Goal: Navigation & Orientation: Find specific page/section

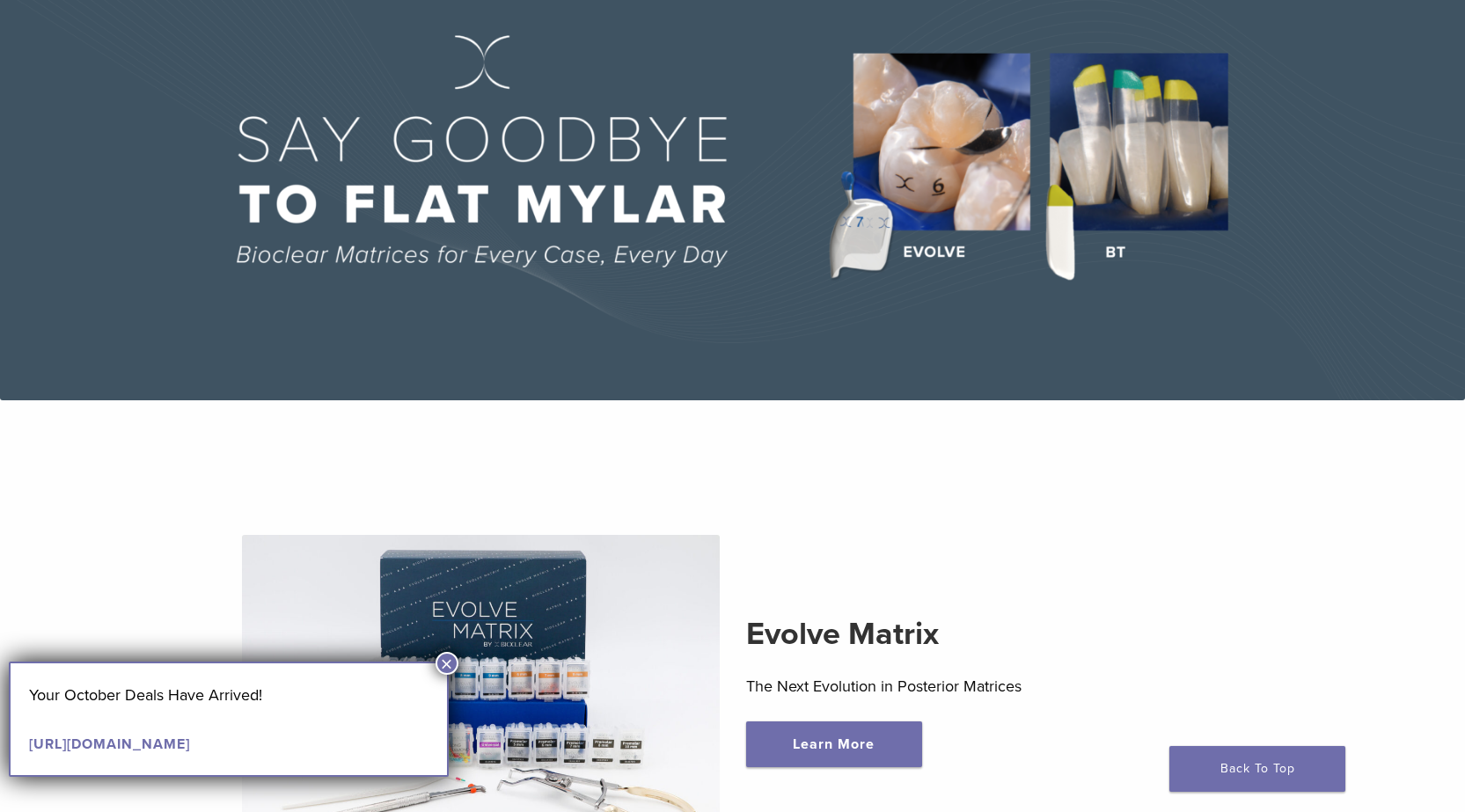
scroll to position [351, 0]
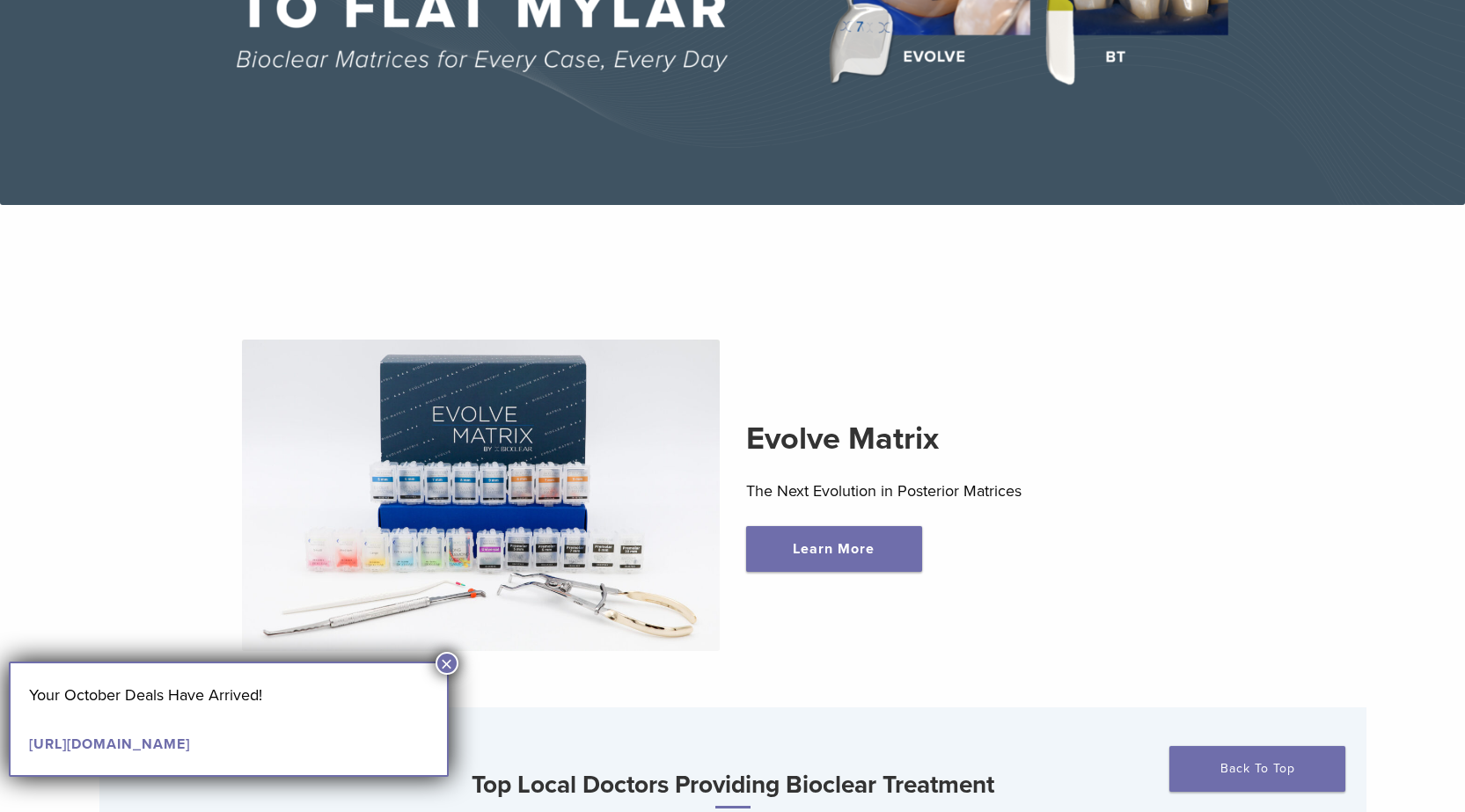
click at [447, 658] on button "×" at bounding box center [447, 663] width 23 height 23
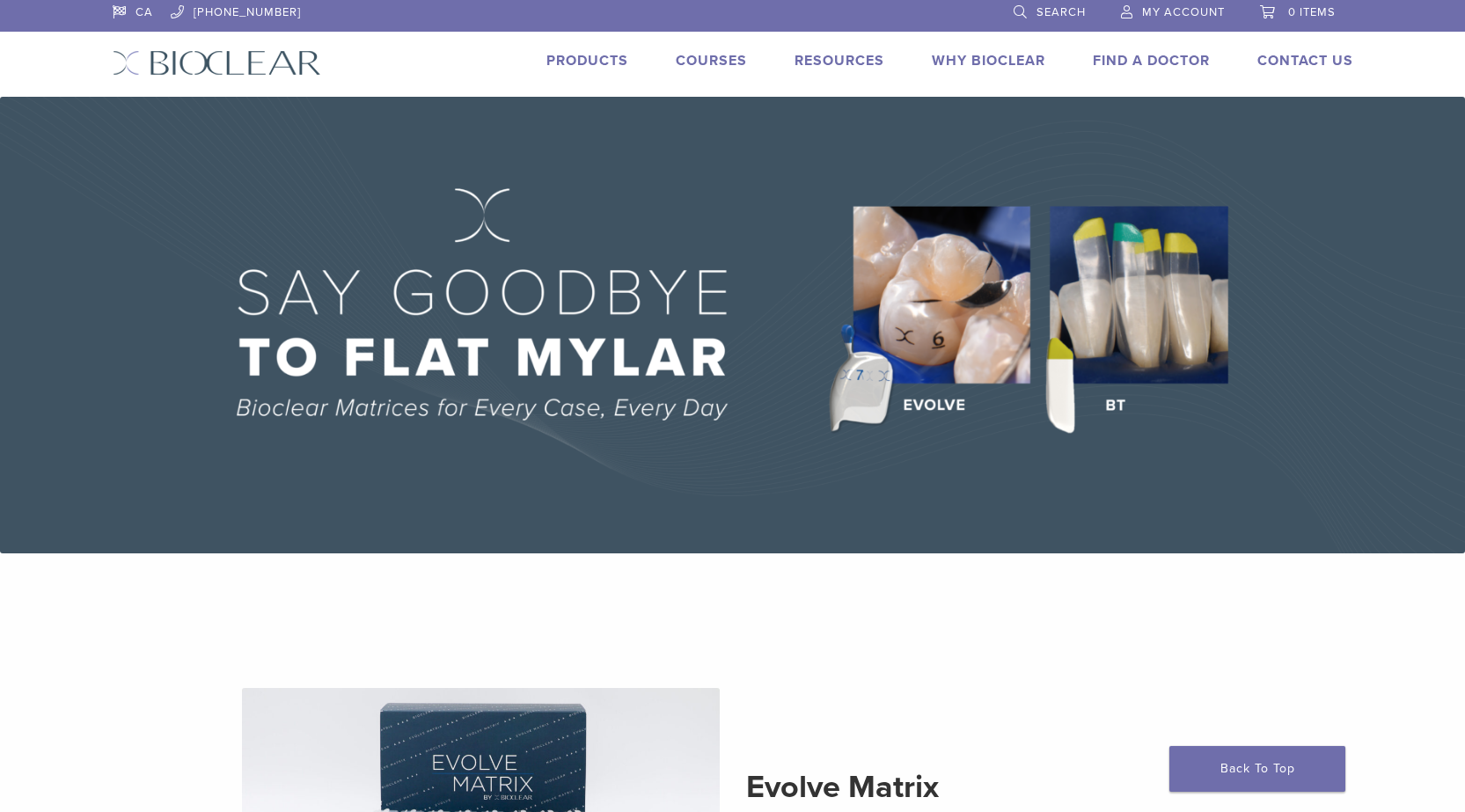
scroll to position [0, 0]
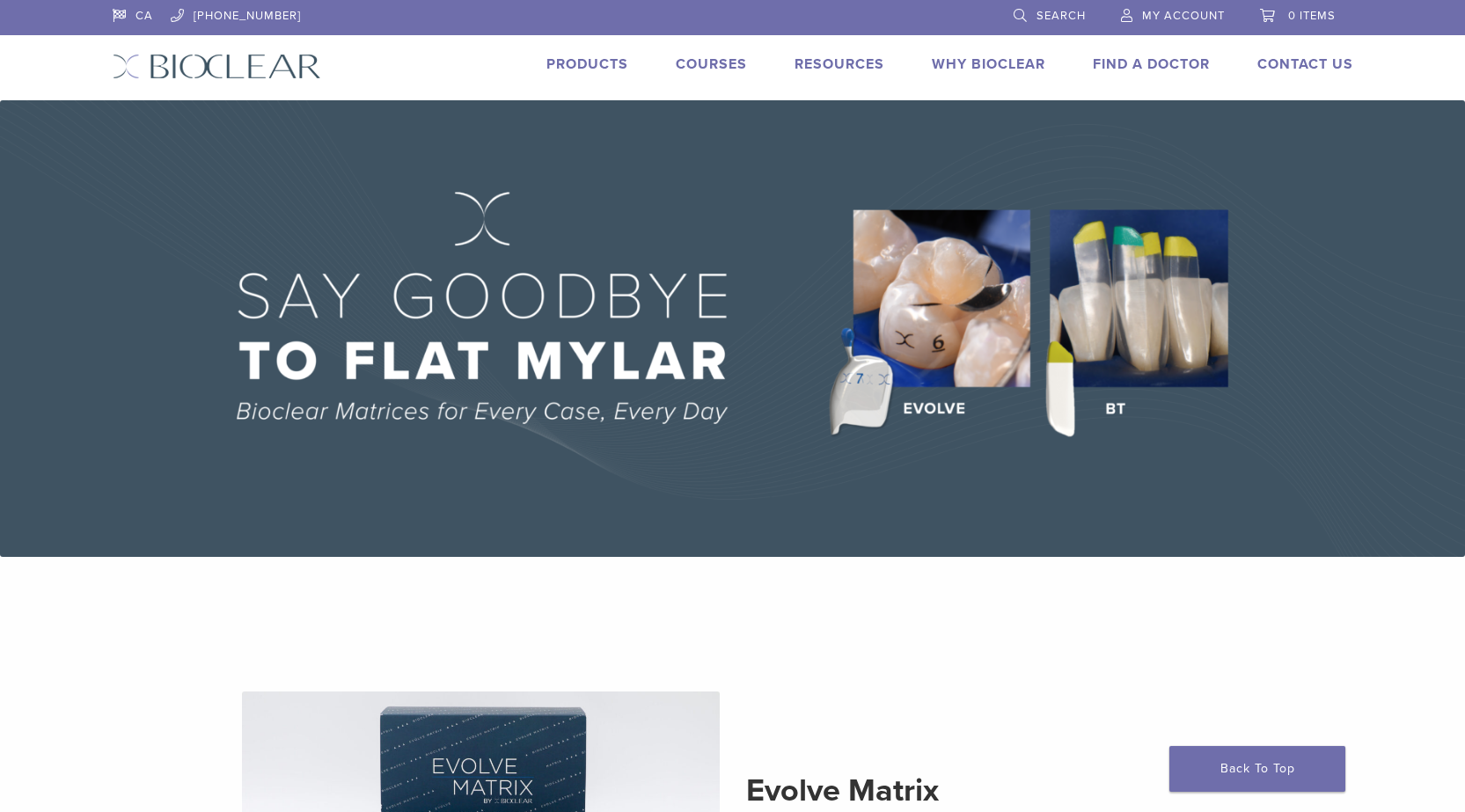
click at [1000, 70] on link "Why Bioclear" at bounding box center [988, 64] width 114 height 18
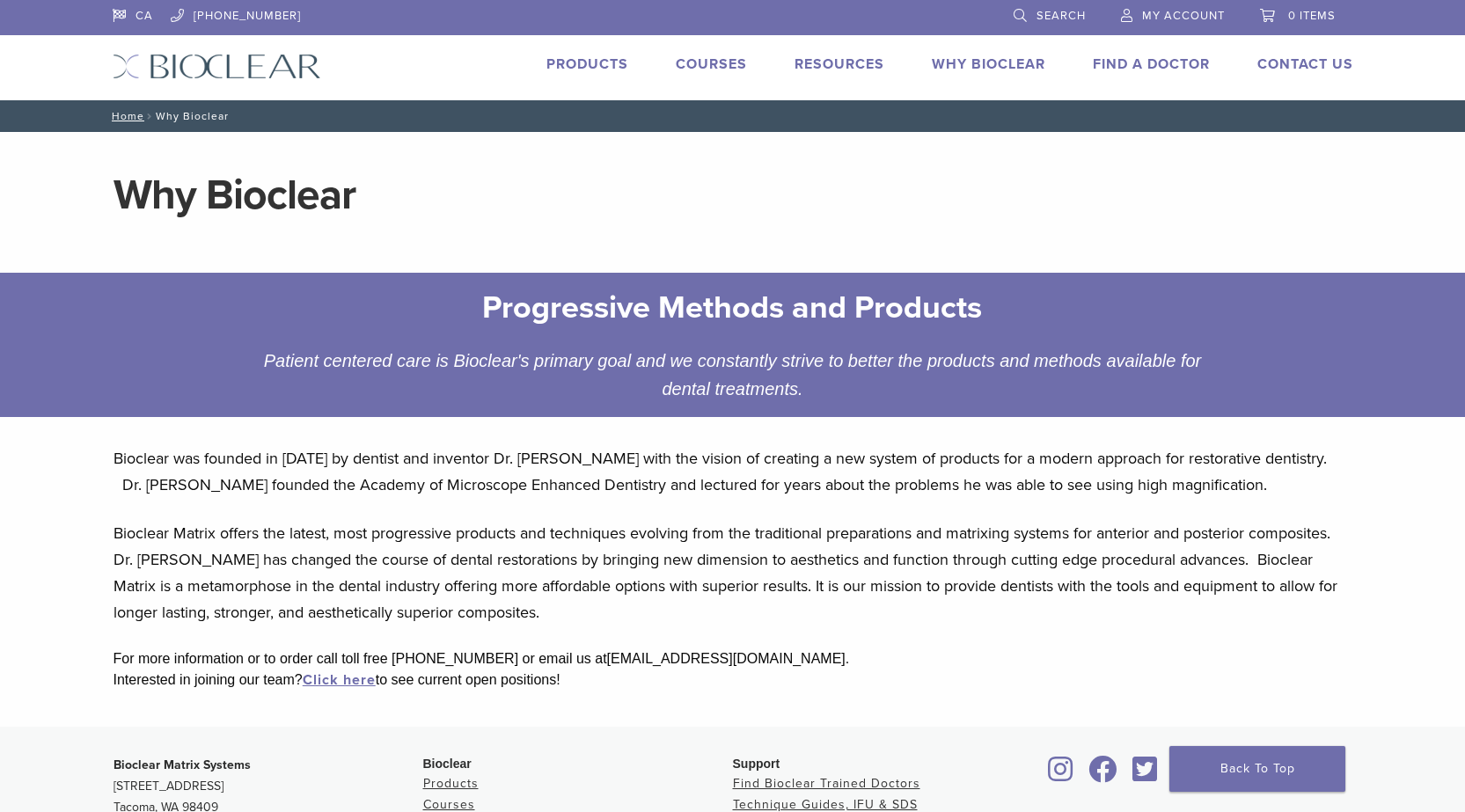
click at [575, 57] on link "Products" at bounding box center [587, 64] width 82 height 18
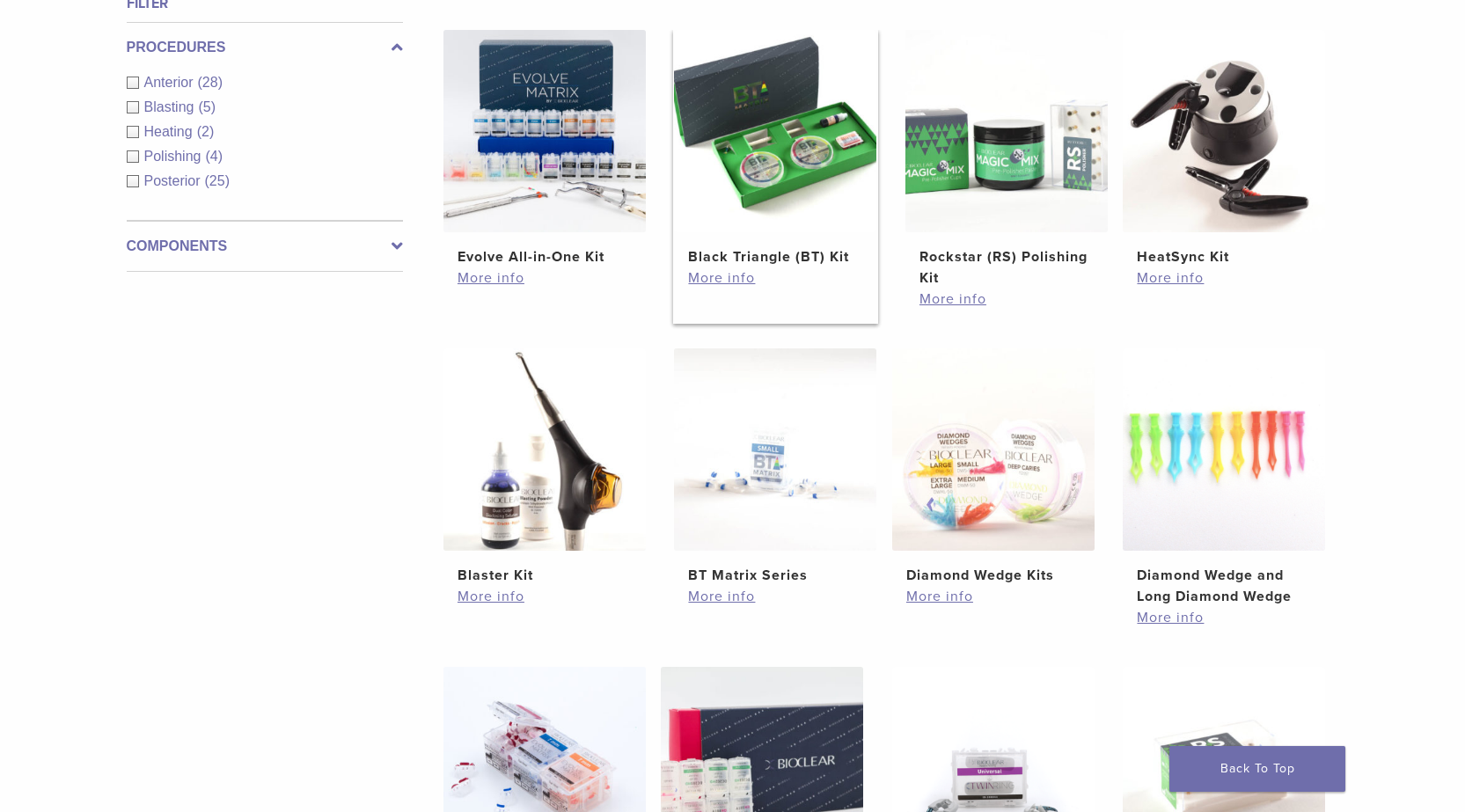
scroll to position [703, 0]
